Goal: Task Accomplishment & Management: Manage account settings

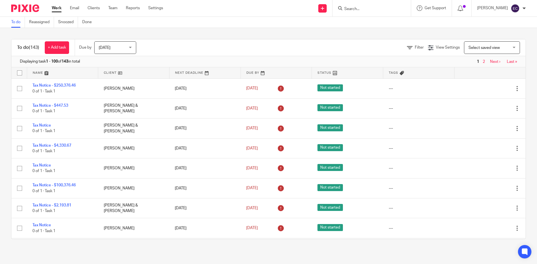
click at [344, 8] on input "Search" at bounding box center [369, 9] width 50 height 5
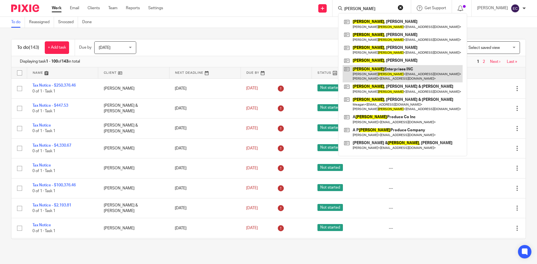
type input "Gurda"
click at [384, 72] on link at bounding box center [403, 73] width 120 height 17
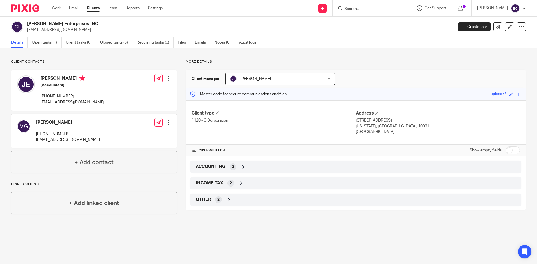
click at [326, 78] on div "Guillermo Trejo Guillermo Trejo" at bounding box center [280, 79] width 109 height 13
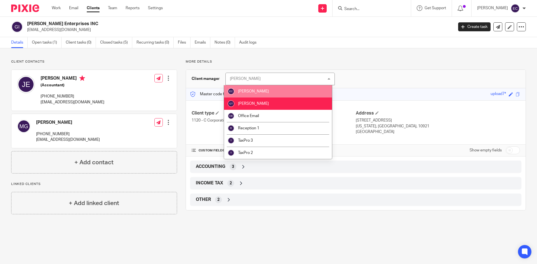
click at [263, 92] on span "[PERSON_NAME]" at bounding box center [253, 92] width 31 height 4
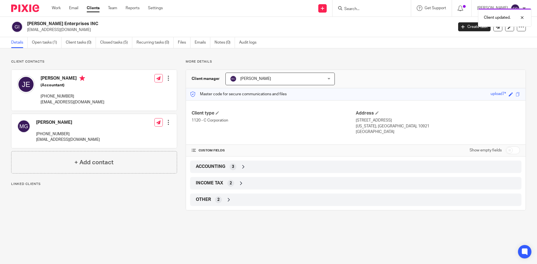
click at [326, 78] on div "Edward Cummiskey Edward Cummiskey" at bounding box center [280, 79] width 109 height 13
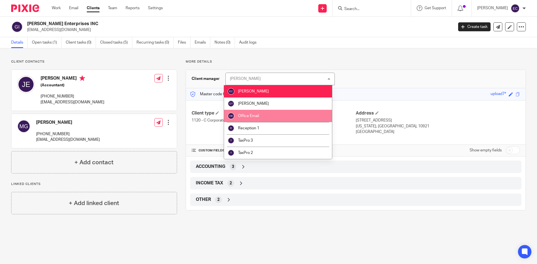
click at [252, 115] on span "Office Email" at bounding box center [248, 116] width 21 height 4
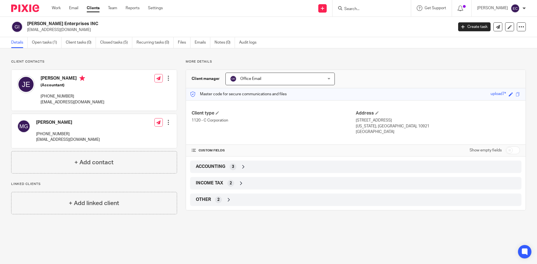
click at [327, 78] on div "Office Email Office Email" at bounding box center [280, 79] width 109 height 13
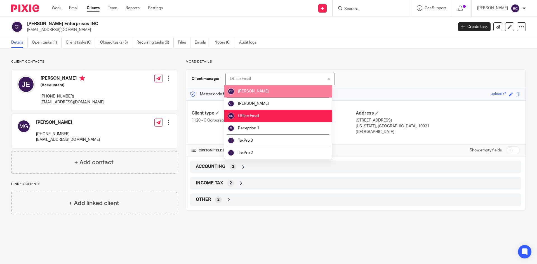
click at [269, 90] on span "[PERSON_NAME]" at bounding box center [253, 92] width 31 height 4
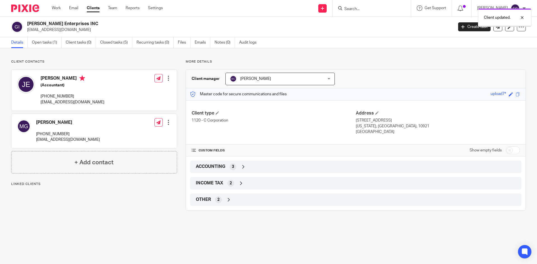
click at [377, 64] on p "More details" at bounding box center [356, 62] width 340 height 4
click at [46, 43] on link "Open tasks (1)" at bounding box center [47, 42] width 30 height 11
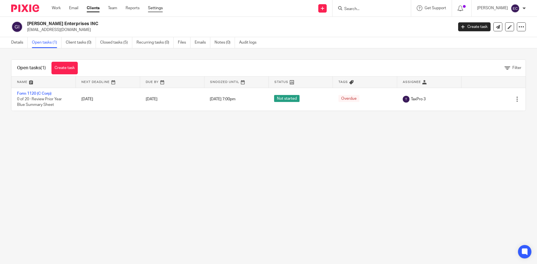
click at [156, 8] on link "Settings" at bounding box center [155, 8] width 15 height 6
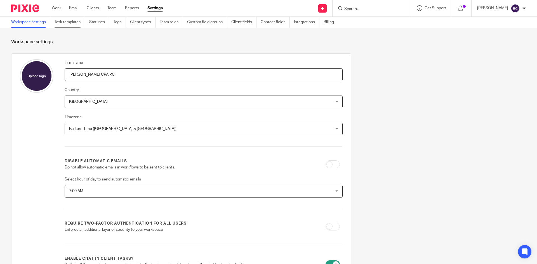
click at [78, 23] on link "Task templates" at bounding box center [70, 22] width 31 height 11
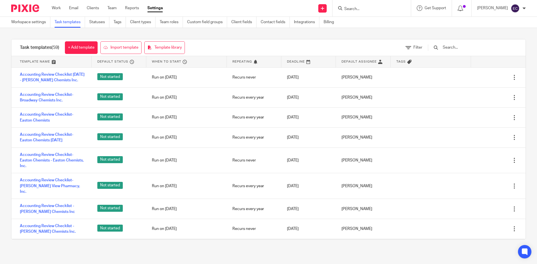
drag, startPoint x: 522, startPoint y: 76, endPoint x: 519, endPoint y: 212, distance: 136.3
click at [517, 220] on div "Task templates (59) + Add template Import template Template library Filter Temp…" at bounding box center [268, 139] width 537 height 223
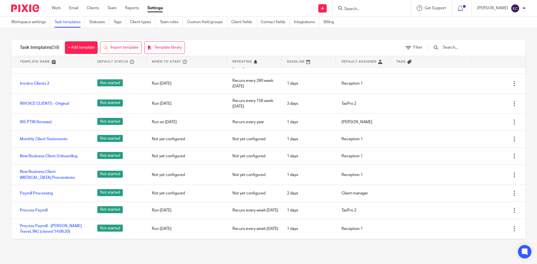
scroll to position [944, 0]
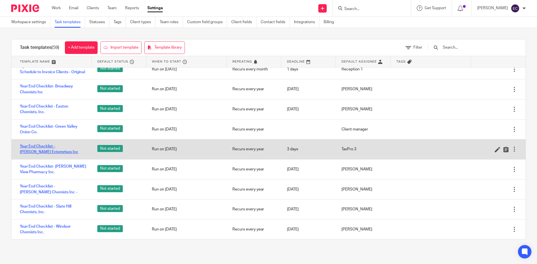
click at [57, 147] on link "Year End Checklist - Gurda Enterprises Inc" at bounding box center [53, 149] width 66 height 11
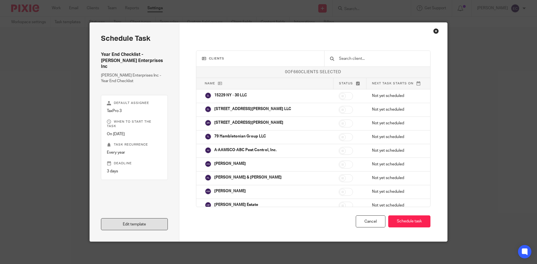
click at [133, 224] on link "Edit template" at bounding box center [134, 225] width 67 height 12
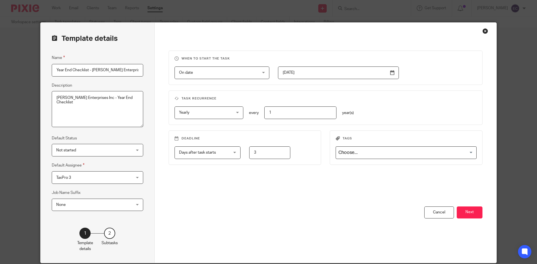
click at [473, 214] on button "Next" at bounding box center [470, 213] width 26 height 12
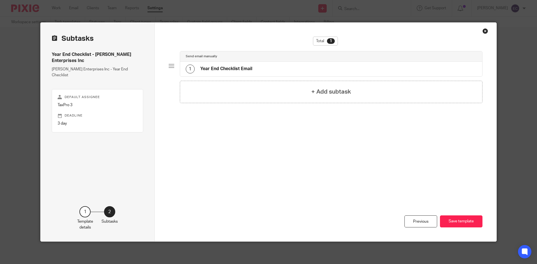
click at [244, 68] on h4 "Year End Checklist Email" at bounding box center [226, 69] width 52 height 6
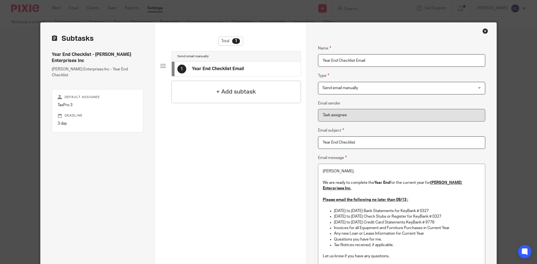
click at [479, 87] on div "Send email manually Send email manually" at bounding box center [401, 88] width 167 height 13
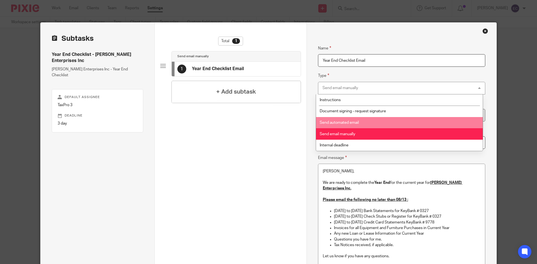
click at [341, 121] on span "Send automated email" at bounding box center [339, 123] width 39 height 4
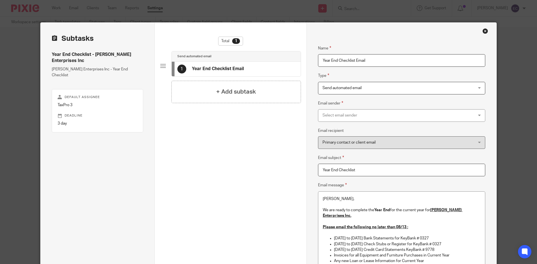
click at [478, 116] on div "Select email sender" at bounding box center [401, 115] width 167 height 13
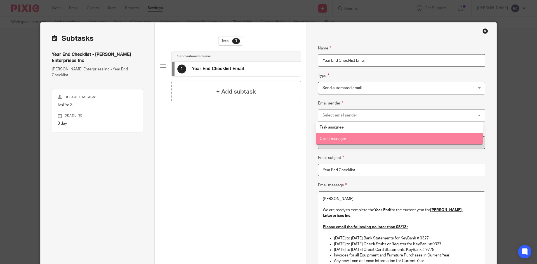
click at [337, 137] on span "Client manager" at bounding box center [333, 139] width 27 height 4
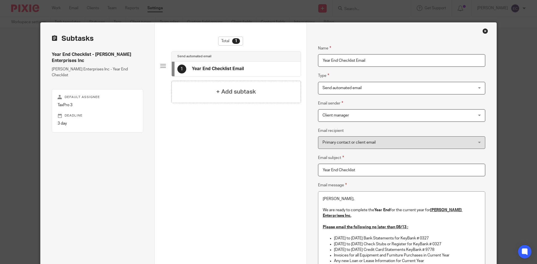
click at [477, 142] on div "Primary contact or client email Primary contact or client email" at bounding box center [401, 143] width 167 height 13
click at [371, 140] on span "Primary contact or client email" at bounding box center [388, 143] width 130 height 12
click at [475, 142] on div "Primary contact or client email Primary contact or client email" at bounding box center [401, 143] width 167 height 13
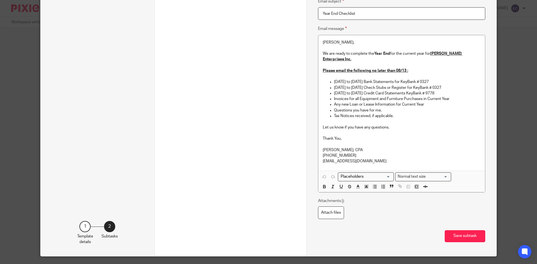
scroll to position [166, 0]
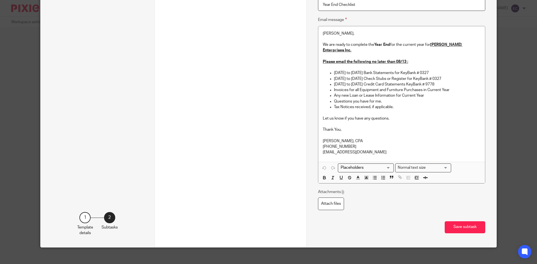
click at [477, 223] on button "Save subtask" at bounding box center [465, 228] width 41 height 12
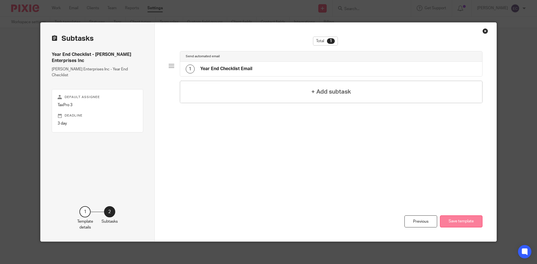
click at [449, 225] on button "Save template" at bounding box center [461, 222] width 43 height 12
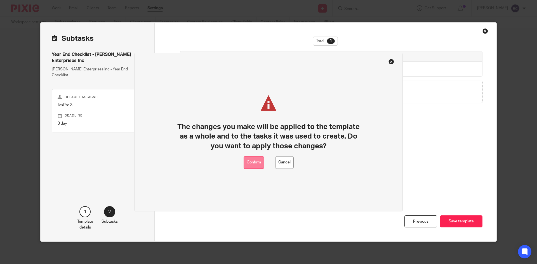
click at [251, 163] on button "Confirm" at bounding box center [254, 162] width 20 height 13
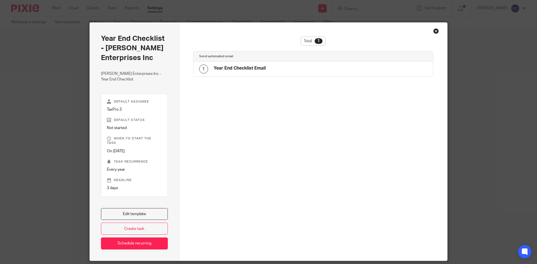
click at [434, 32] on div "Close this dialog window" at bounding box center [436, 31] width 6 height 6
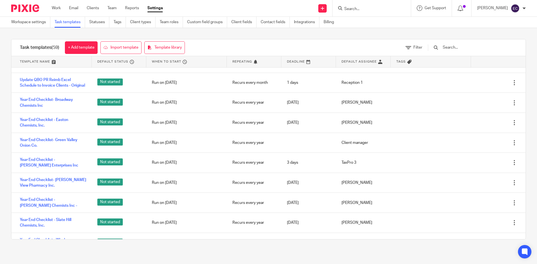
scroll to position [944, 0]
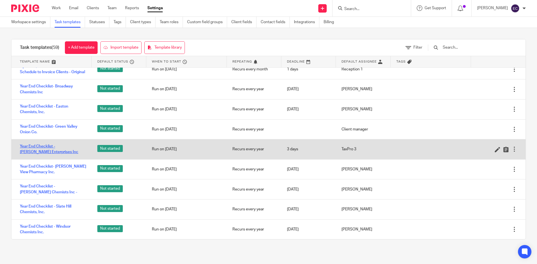
click at [49, 149] on link "Year End Checklist - [PERSON_NAME] Enterprises Inc" at bounding box center [53, 149] width 66 height 11
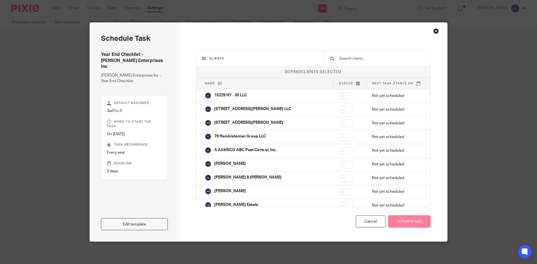
click at [413, 223] on button "Schedule task" at bounding box center [409, 222] width 42 height 12
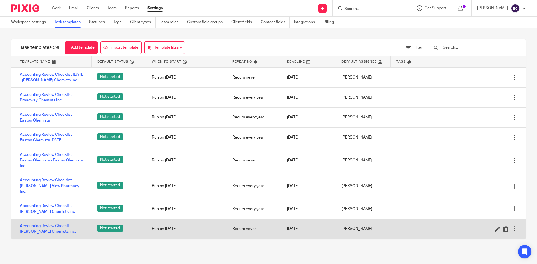
click at [512, 226] on div at bounding box center [515, 229] width 6 height 6
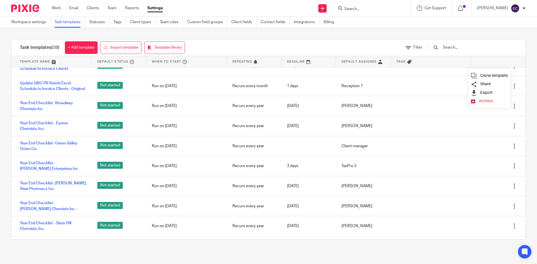
scroll to position [944, 0]
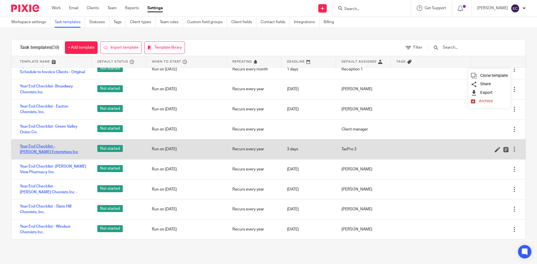
click at [65, 146] on link "Year End Checklist - [PERSON_NAME] Enterprises Inc" at bounding box center [53, 149] width 66 height 11
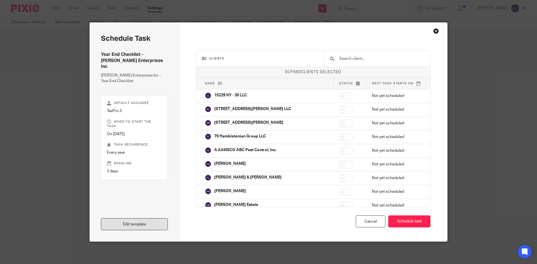
click at [135, 222] on link "Edit template" at bounding box center [134, 225] width 67 height 12
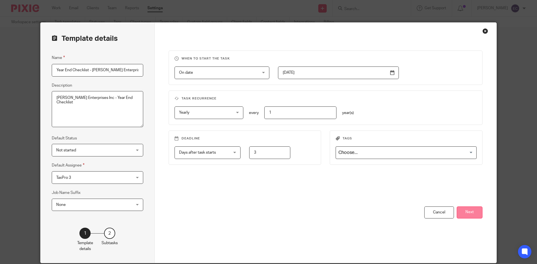
click at [465, 208] on button "Next" at bounding box center [470, 213] width 26 height 12
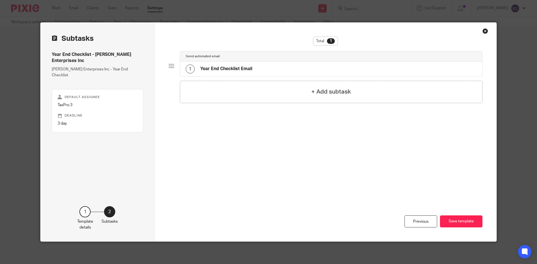
click at [249, 69] on h4 "Year End Checklist Email" at bounding box center [226, 69] width 52 height 6
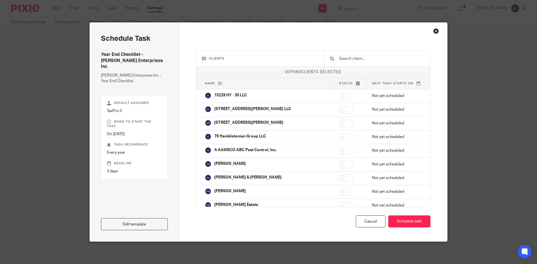
click at [434, 30] on div "Close this dialog window" at bounding box center [436, 31] width 6 height 6
